Goal: Transaction & Acquisition: Purchase product/service

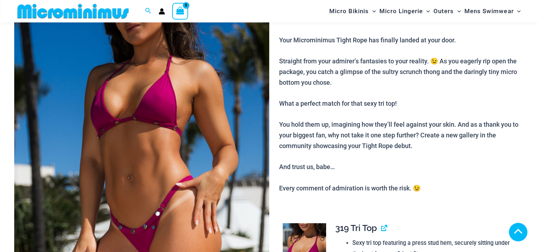
scroll to position [349, 0]
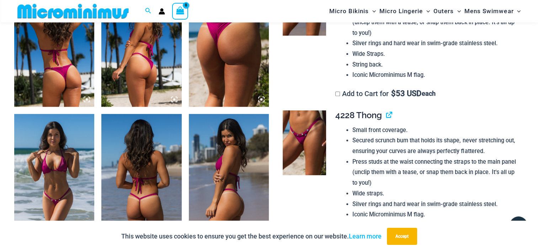
scroll to position [349, 0]
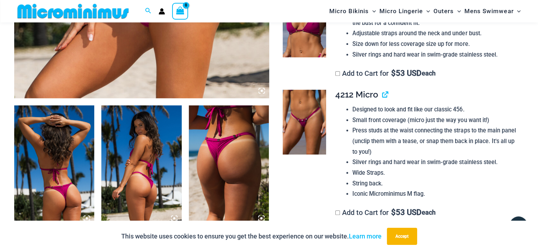
click at [79, 198] on img at bounding box center [54, 165] width 80 height 120
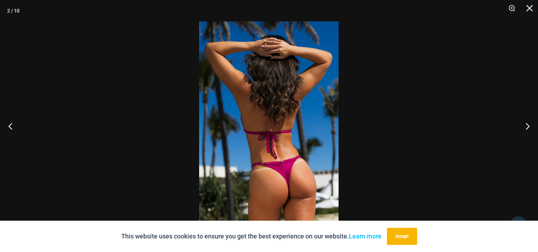
click at [239, 195] on img at bounding box center [268, 125] width 139 height 209
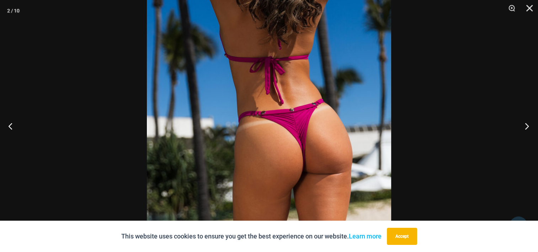
click at [532, 130] on button "Next" at bounding box center [525, 126] width 27 height 36
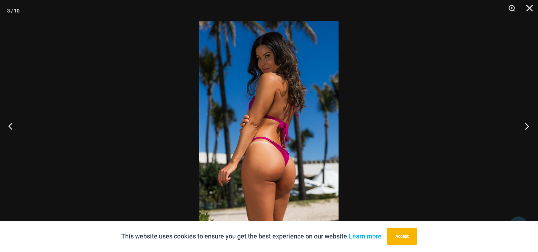
click at [532, 130] on button "Next" at bounding box center [525, 126] width 27 height 36
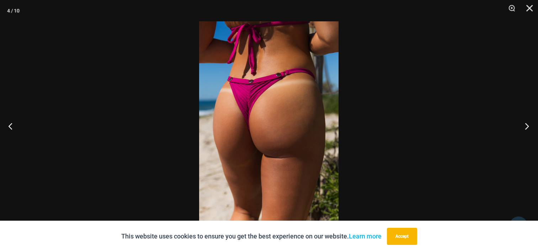
click at [532, 130] on button "Next" at bounding box center [525, 126] width 27 height 36
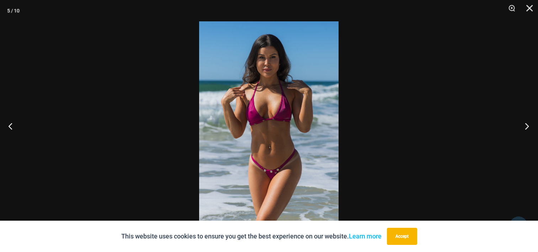
click at [532, 130] on button "Next" at bounding box center [525, 126] width 27 height 36
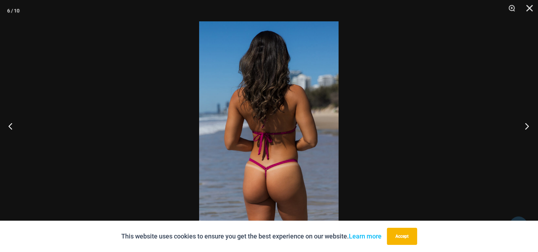
click at [532, 130] on button "Next" at bounding box center [525, 126] width 27 height 36
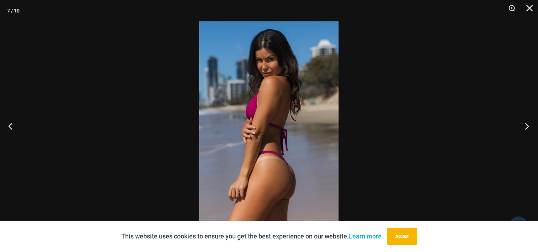
click at [532, 130] on button "Next" at bounding box center [525, 126] width 27 height 36
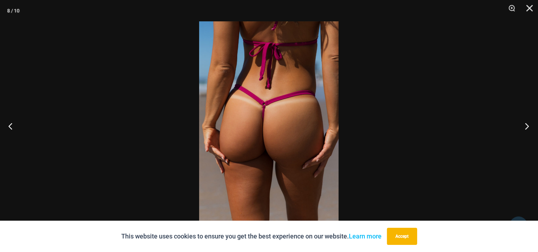
click at [532, 130] on button "Next" at bounding box center [525, 126] width 27 height 36
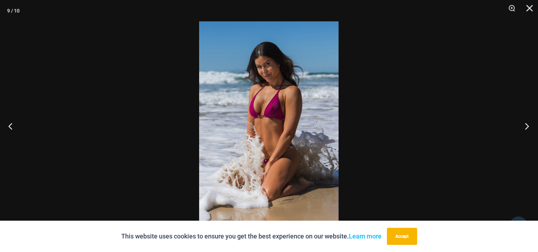
click at [532, 130] on button "Next" at bounding box center [525, 126] width 27 height 36
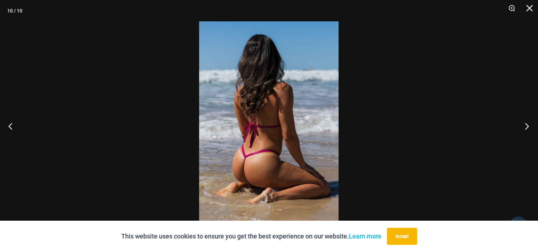
click at [532, 130] on button "Next" at bounding box center [525, 126] width 27 height 36
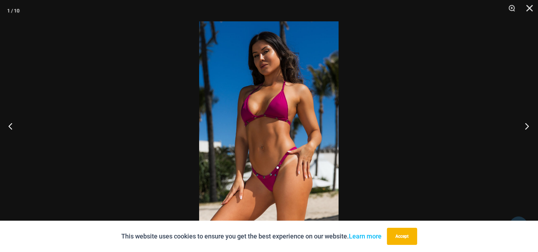
click at [532, 130] on button "Next" at bounding box center [525, 126] width 27 height 36
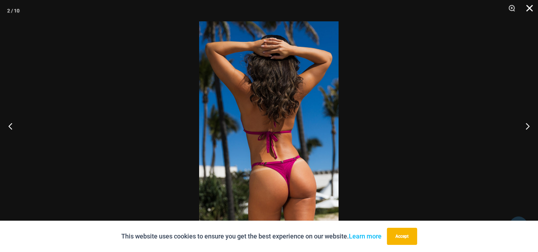
click at [530, 6] on button "Close" at bounding box center [527, 10] width 18 height 21
